Goal: Transaction & Acquisition: Purchase product/service

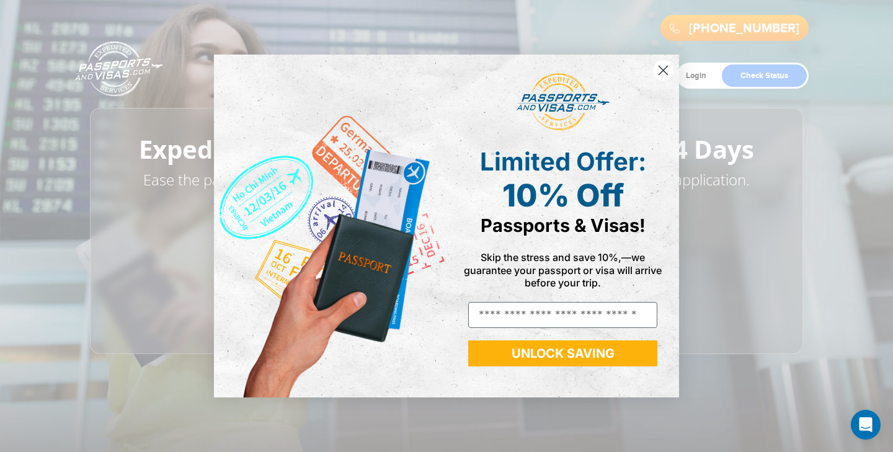
click at [662, 68] on circle "Close dialog" at bounding box center [663, 70] width 20 height 20
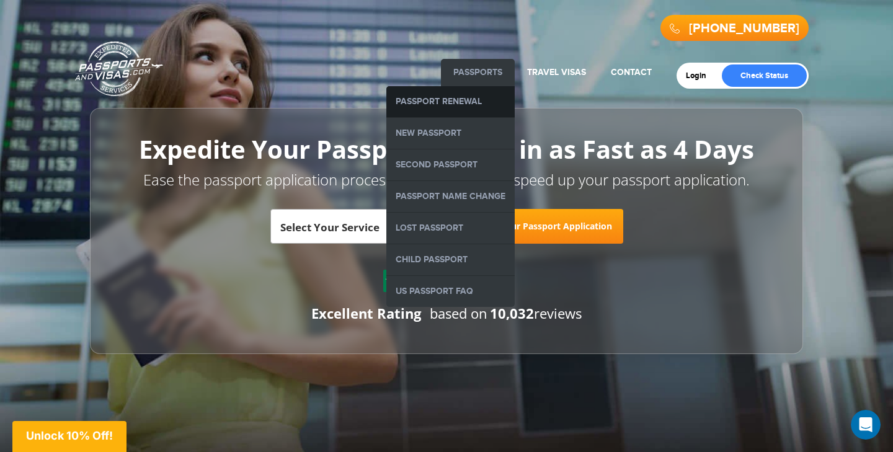
click at [472, 99] on link "Passport Renewal" at bounding box center [450, 101] width 128 height 31
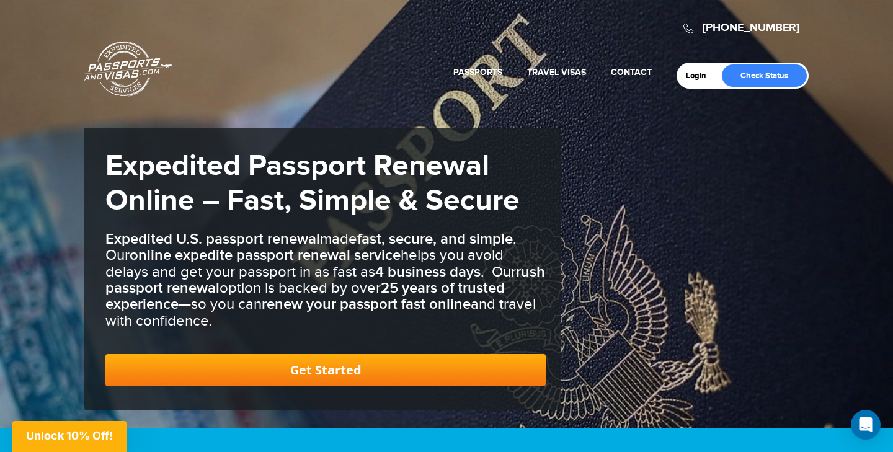
click at [432, 371] on link "Get Started" at bounding box center [325, 370] width 440 height 32
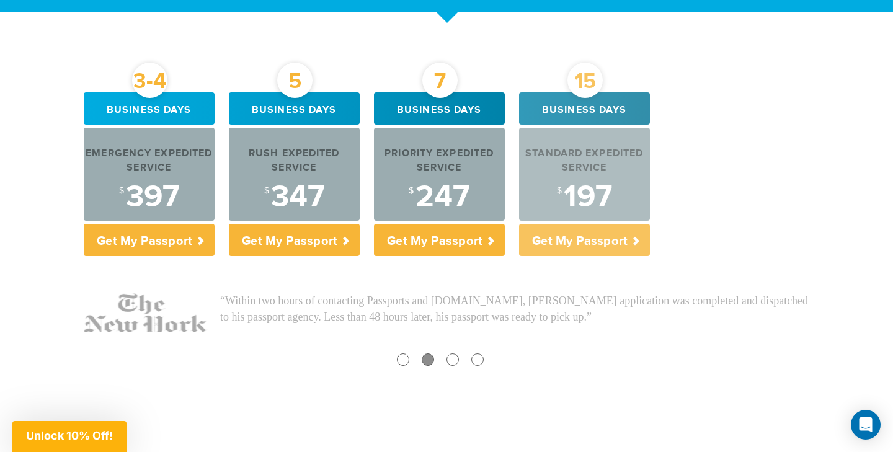
scroll to position [483, 0]
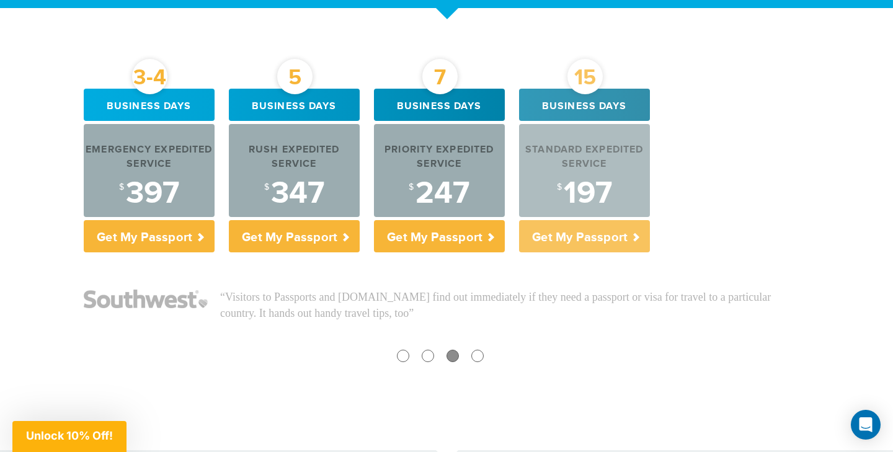
click at [582, 240] on p "Get My Passport" at bounding box center [584, 236] width 131 height 32
